Goal: Obtain resource: Download file/media

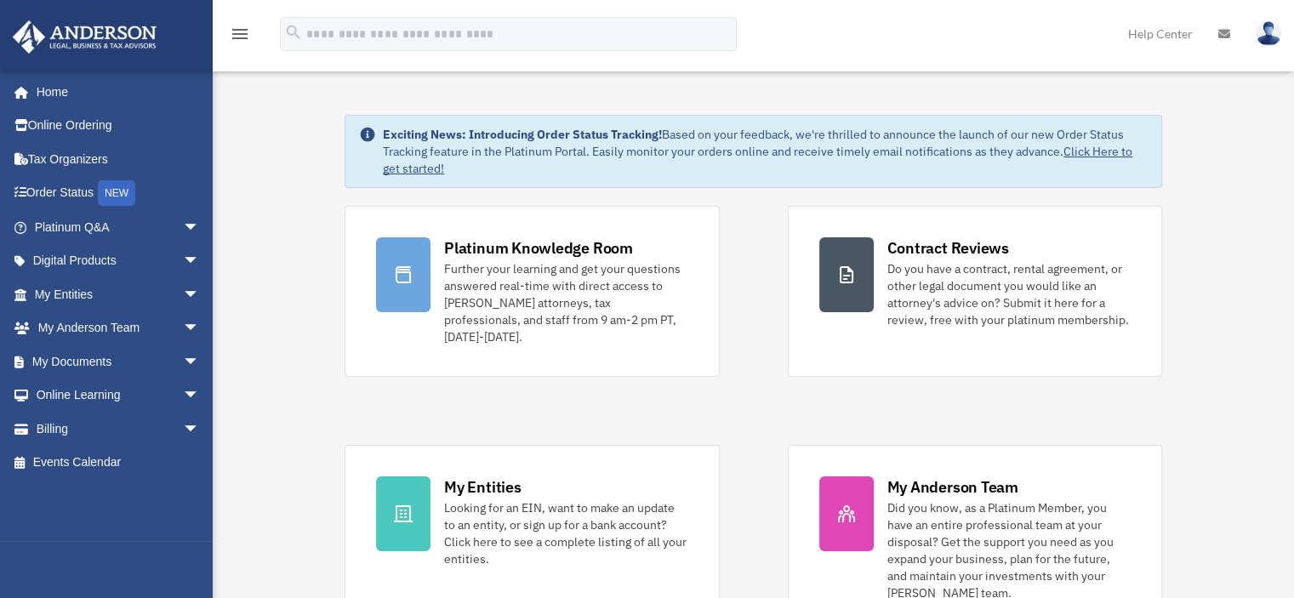
click at [120, 297] on link "My Entities arrow_drop_down" at bounding box center [119, 294] width 214 height 34
click at [183, 297] on span "arrow_drop_down" at bounding box center [200, 294] width 34 height 35
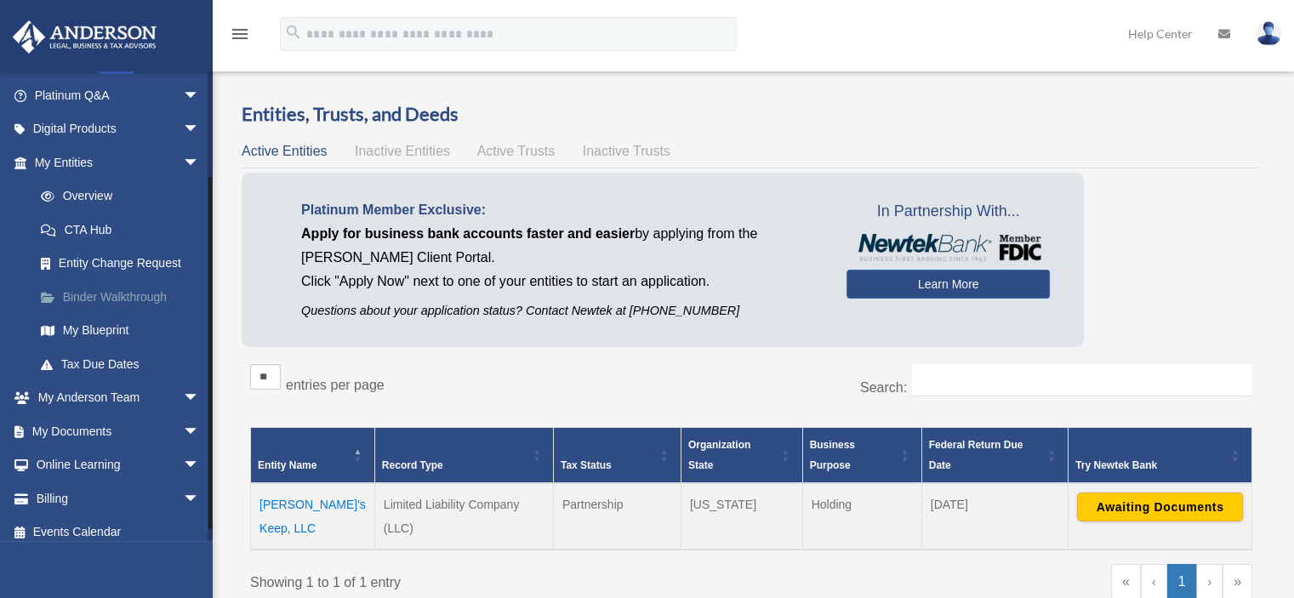
scroll to position [133, 0]
click at [96, 426] on link "My Documents arrow_drop_down" at bounding box center [119, 430] width 214 height 34
click at [183, 427] on span "arrow_drop_down" at bounding box center [200, 430] width 34 height 35
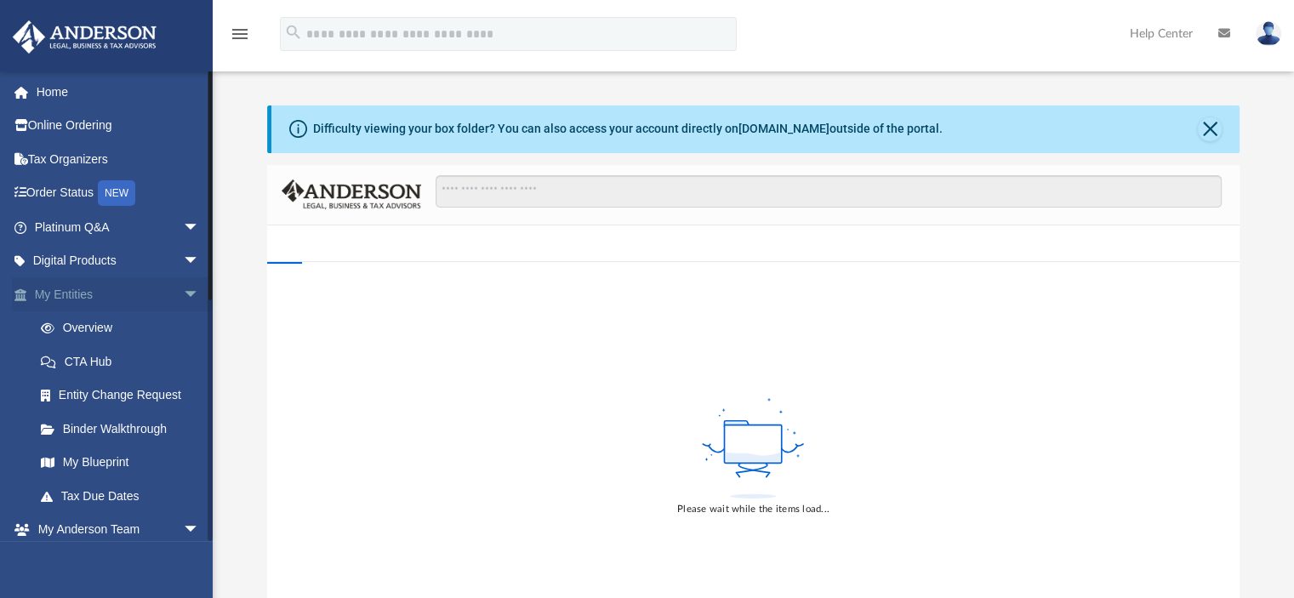
click at [183, 290] on span "arrow_drop_down" at bounding box center [200, 294] width 34 height 35
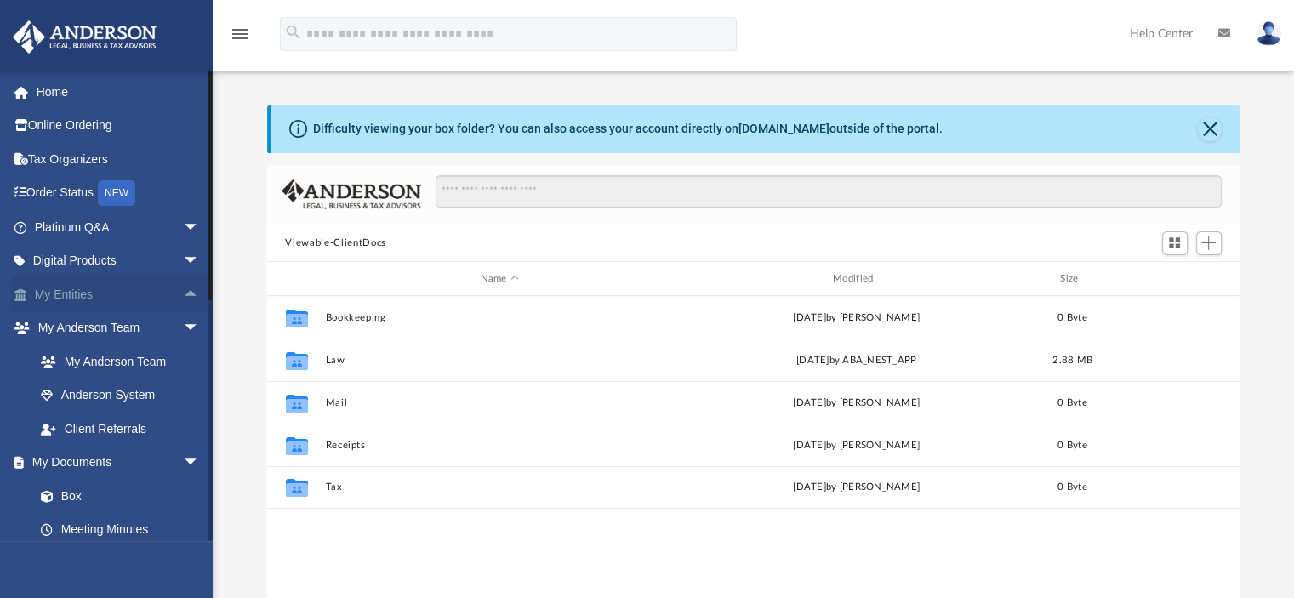
scroll to position [373, 960]
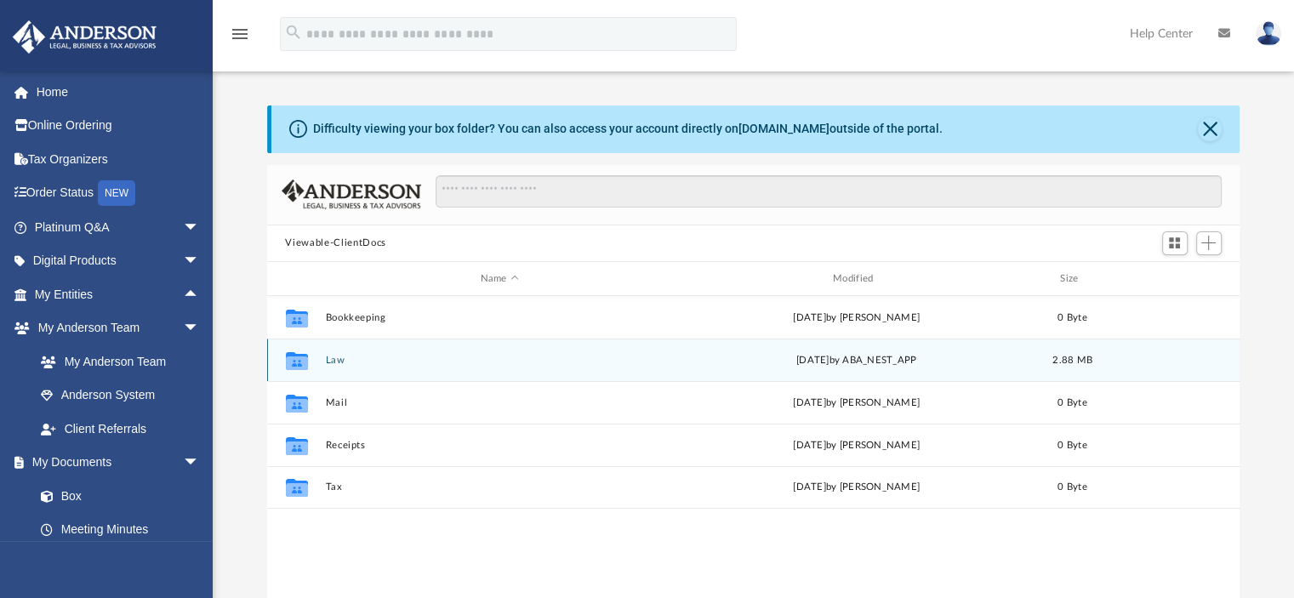
click at [413, 362] on button "Law" at bounding box center [499, 360] width 349 height 11
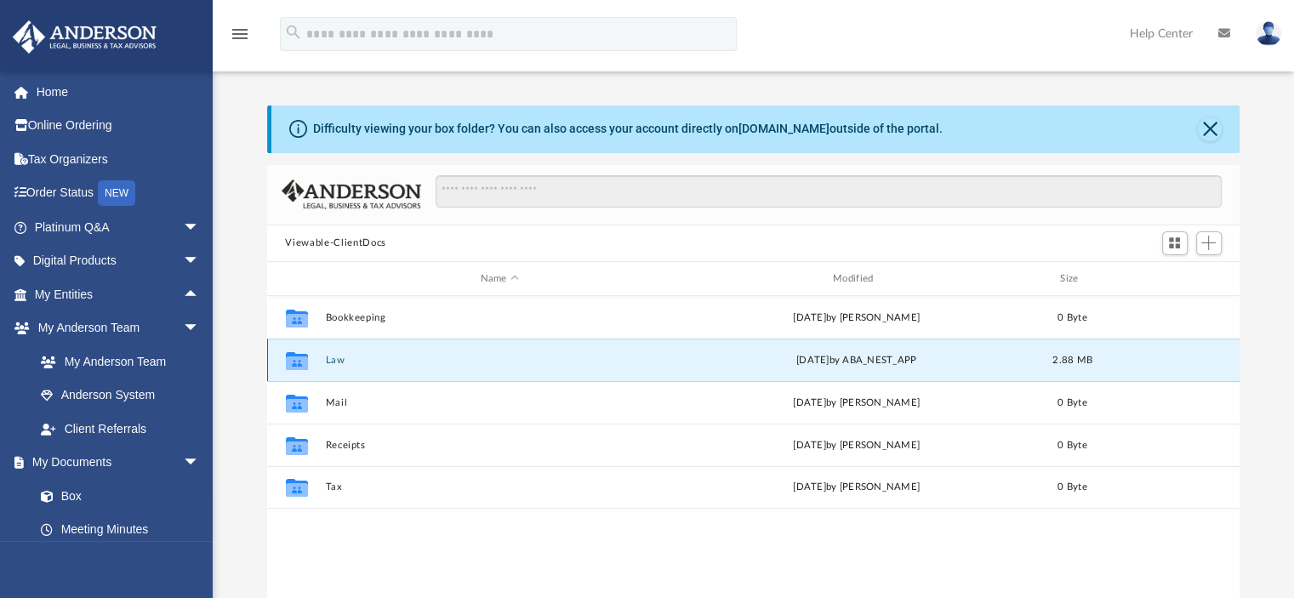
click at [413, 362] on button "Law" at bounding box center [499, 360] width 349 height 11
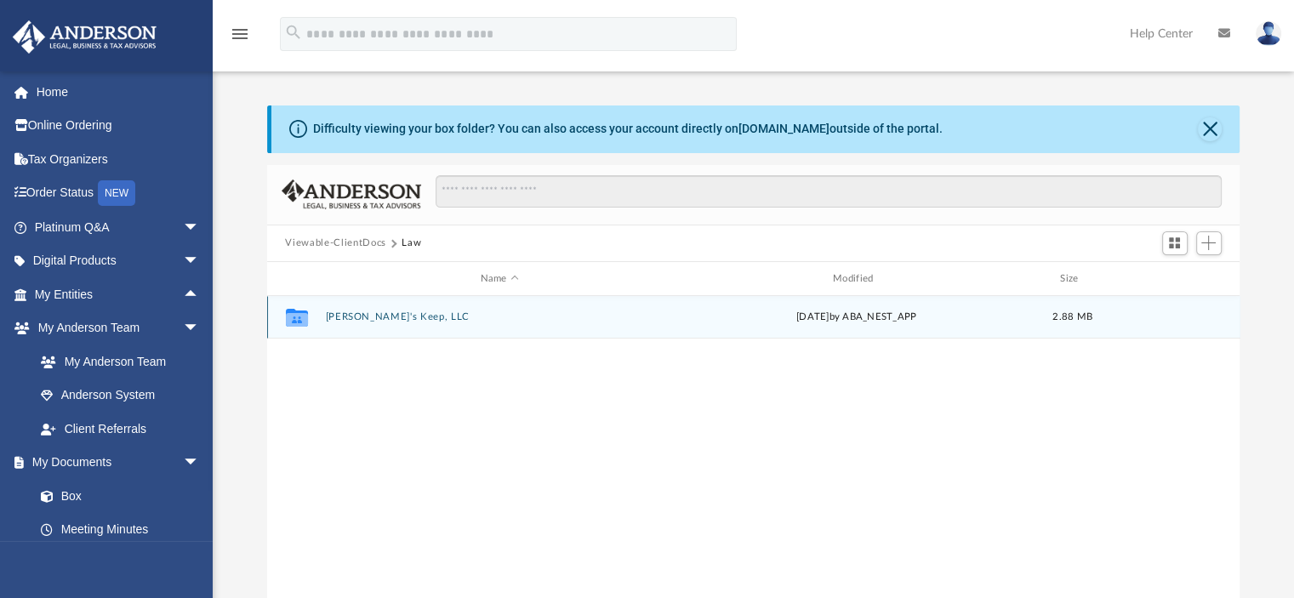
click at [368, 316] on button "[PERSON_NAME]'s Keep, LLC" at bounding box center [499, 317] width 349 height 11
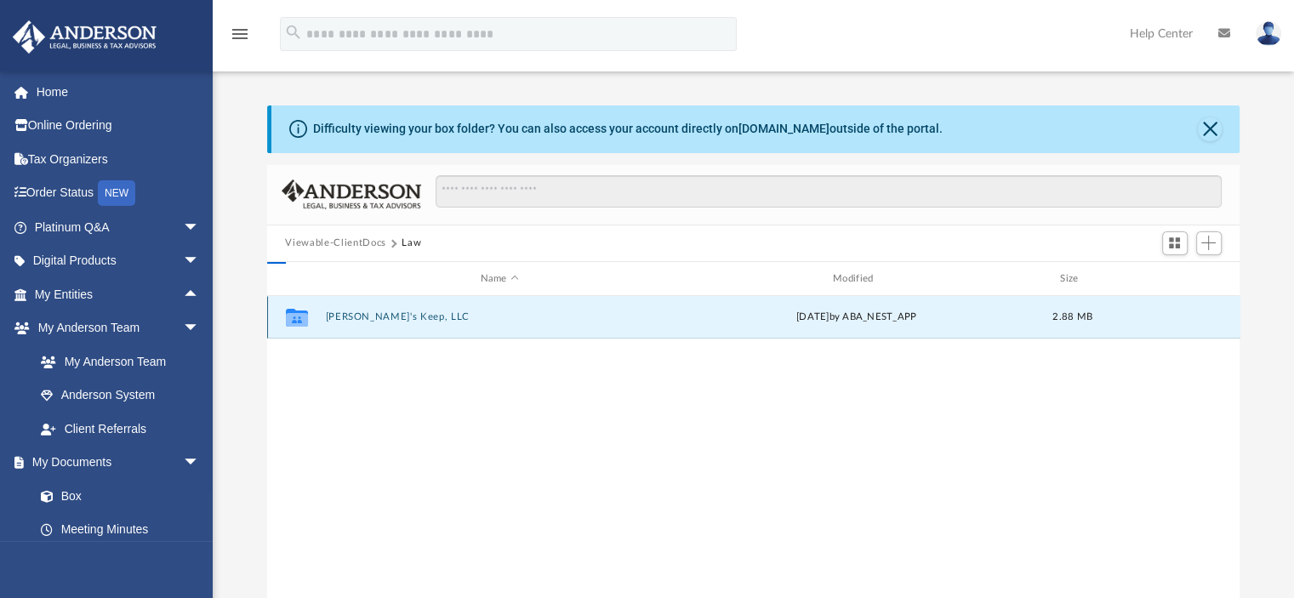
click at [368, 316] on button "[PERSON_NAME]'s Keep, LLC" at bounding box center [499, 317] width 349 height 11
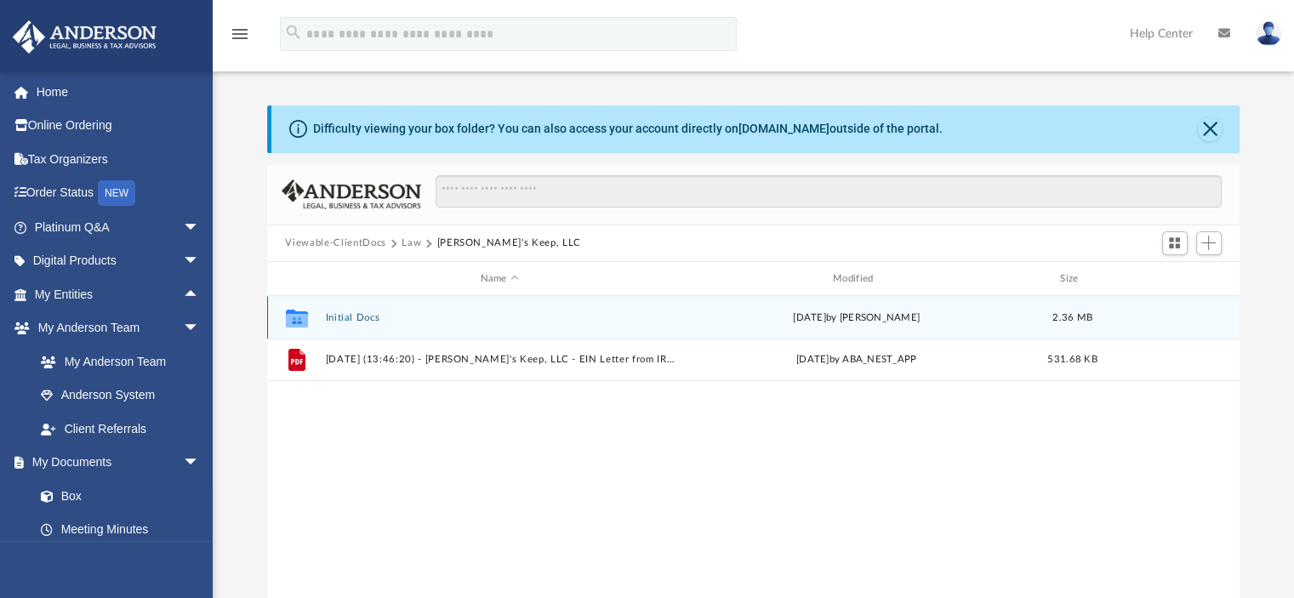
click at [352, 313] on button "Initial Docs" at bounding box center [499, 317] width 349 height 11
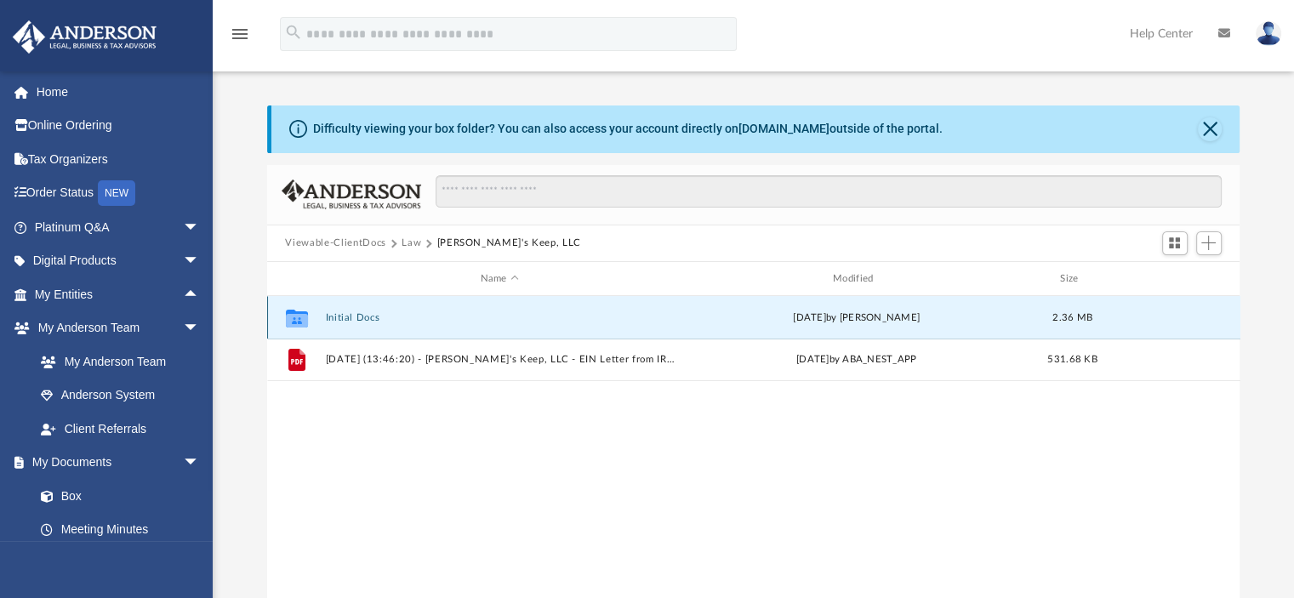
click at [352, 313] on button "Initial Docs" at bounding box center [499, 317] width 349 height 11
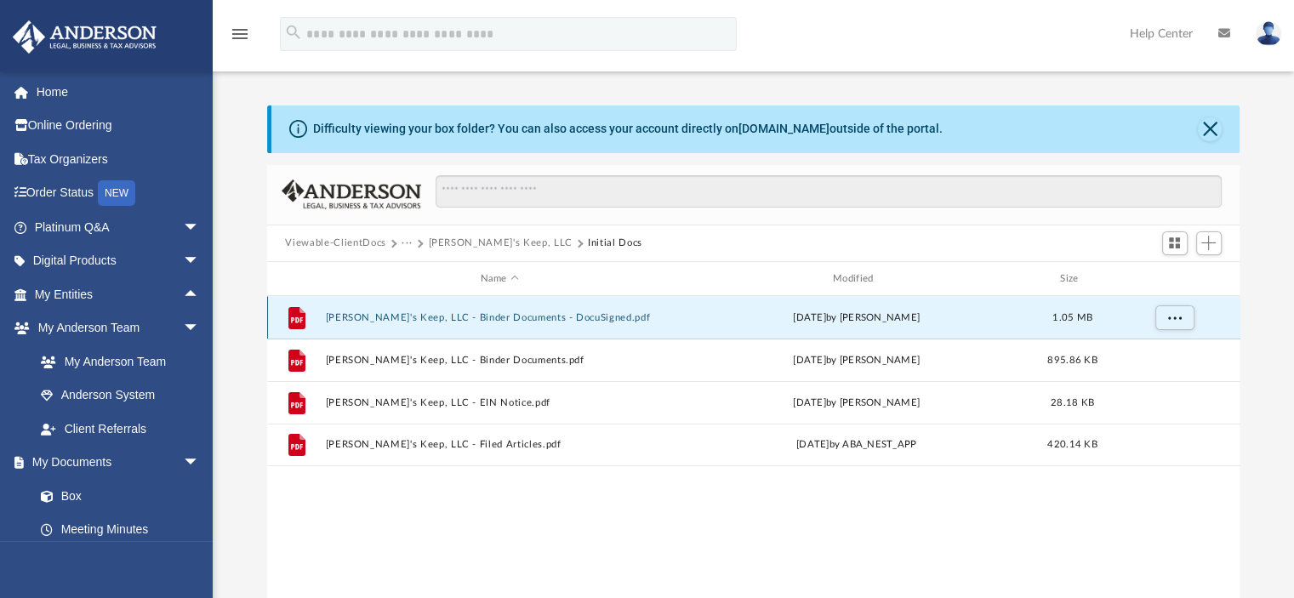
click at [450, 317] on button "[PERSON_NAME]'s Keep, LLC - Binder Documents - DocuSigned.pdf" at bounding box center [499, 317] width 349 height 11
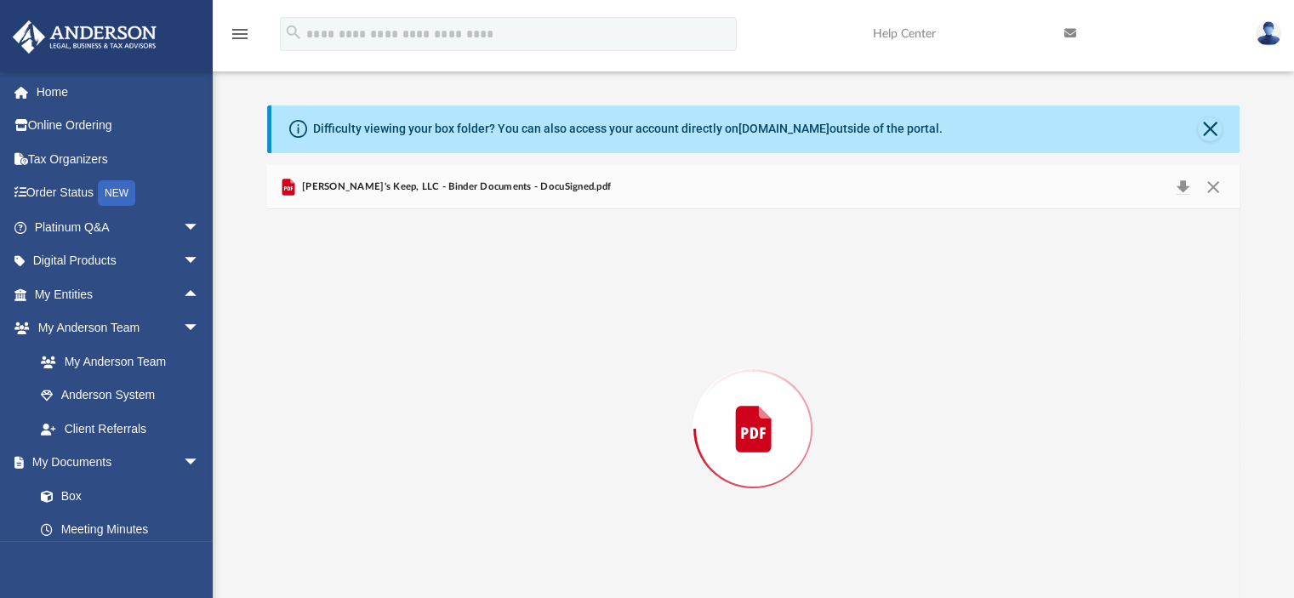
scroll to position [50, 0]
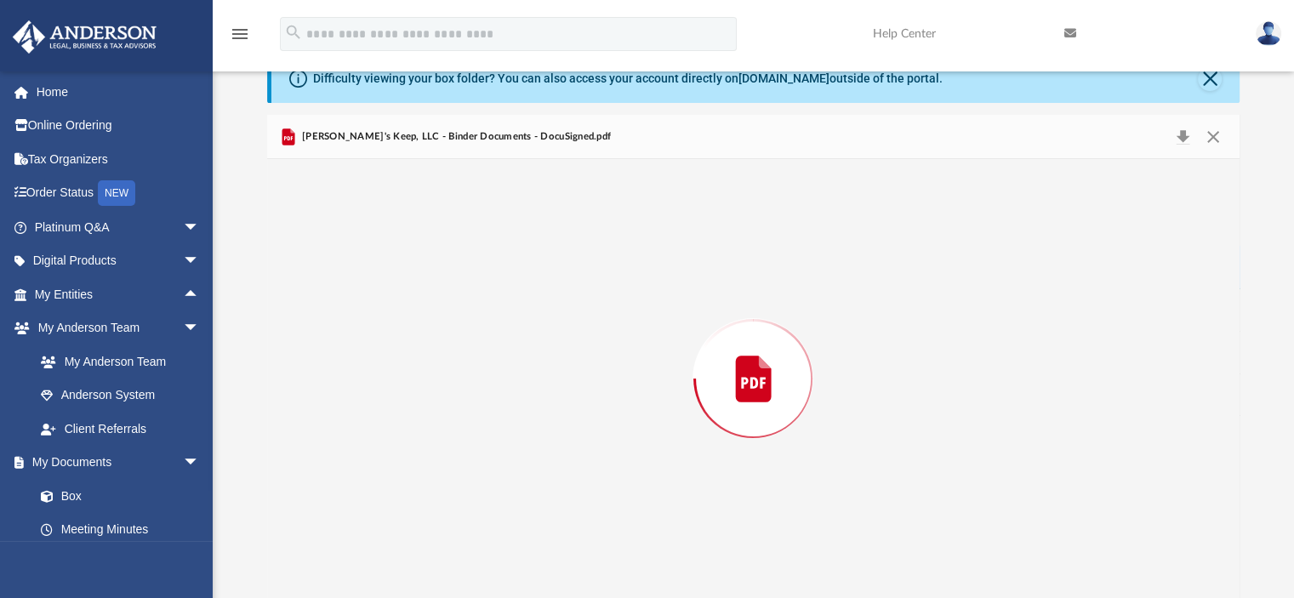
click at [450, 317] on div "Preview" at bounding box center [753, 378] width 973 height 439
click at [1215, 125] on button "Close" at bounding box center [1213, 136] width 31 height 26
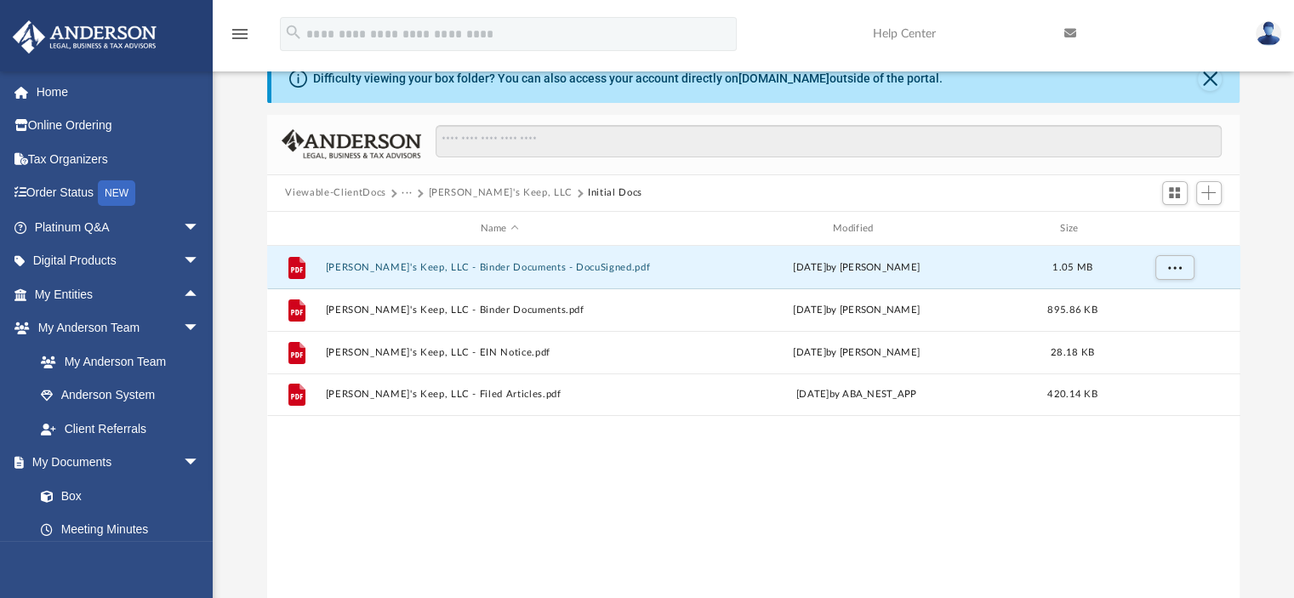
click at [1268, 30] on img at bounding box center [1269, 33] width 26 height 25
click at [1269, 36] on img at bounding box center [1269, 33] width 26 height 25
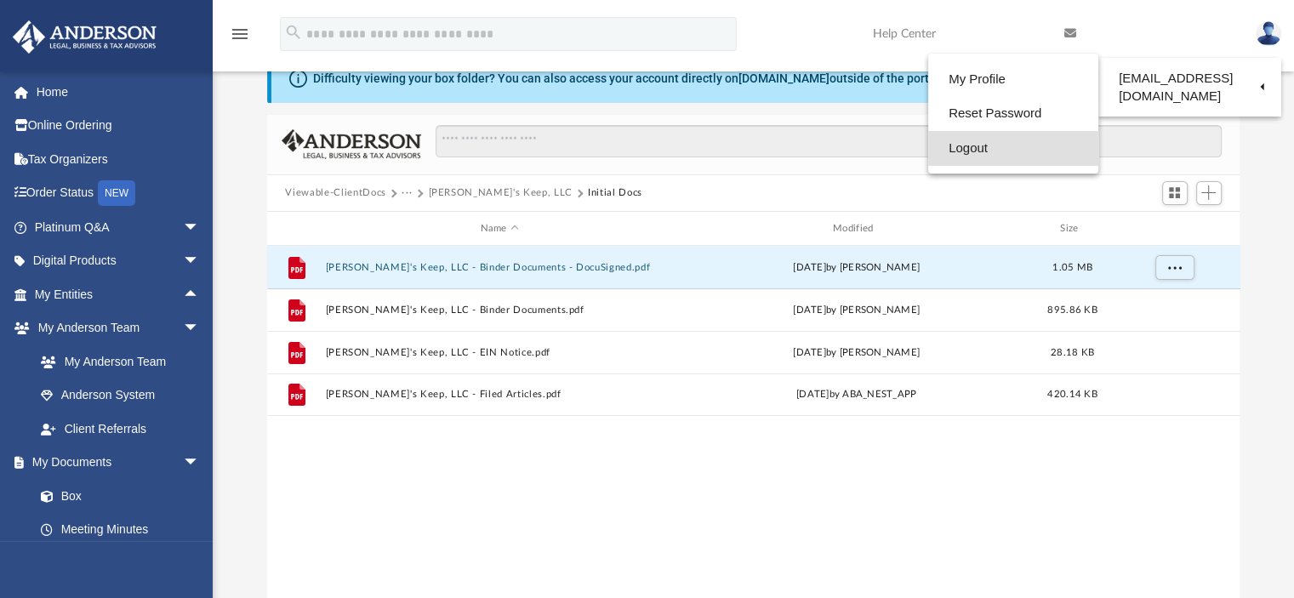
click at [1011, 152] on link "Logout" at bounding box center [1013, 148] width 170 height 35
